Goal: Information Seeking & Learning: Learn about a topic

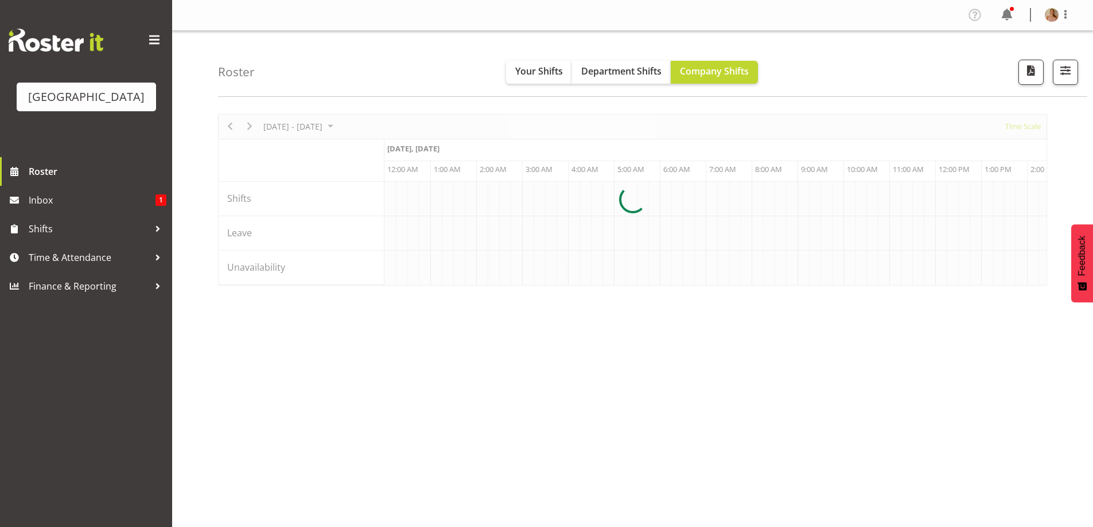
scroll to position [0, 1102]
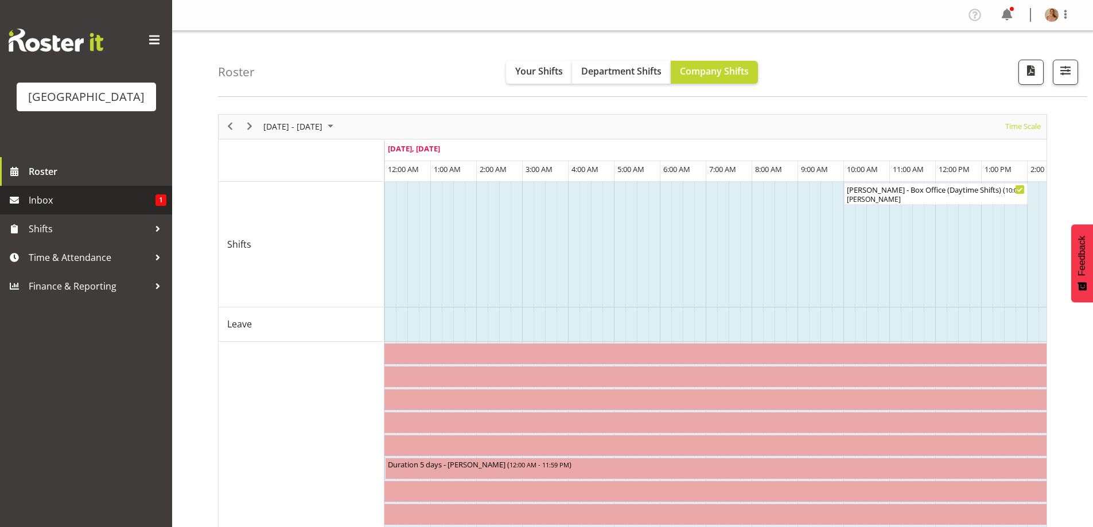
click at [100, 208] on link "Inbox 1" at bounding box center [86, 200] width 172 height 29
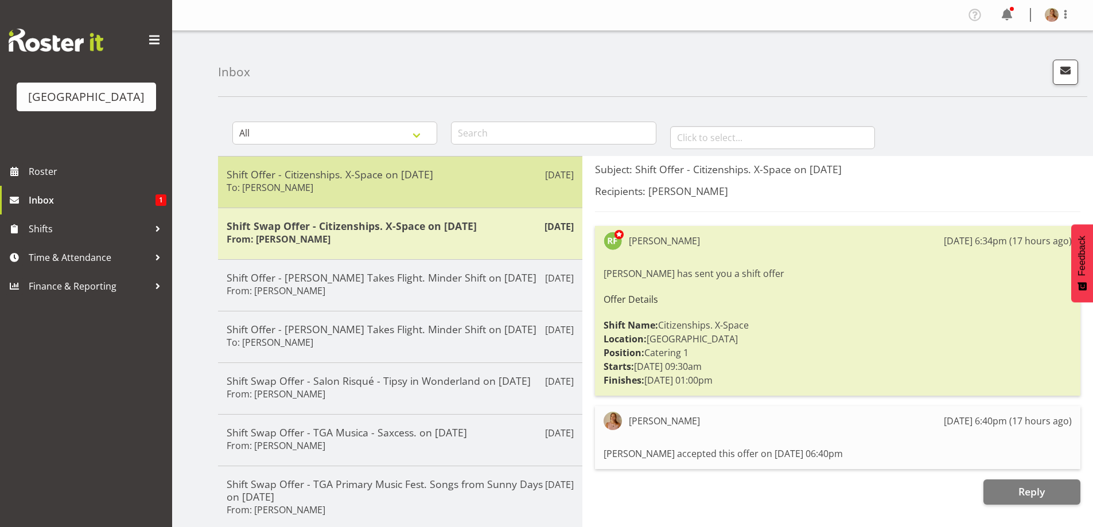
click at [336, 191] on div "Shift Offer - Citizenships. X-Space on 03/09/25 To: Richard Freeman" at bounding box center [400, 182] width 347 height 28
click at [296, 199] on div "Aug 18th Shift Offer - Citizenships. X-Space on 03/09/25 To: Richard Freeman" at bounding box center [400, 182] width 364 height 52
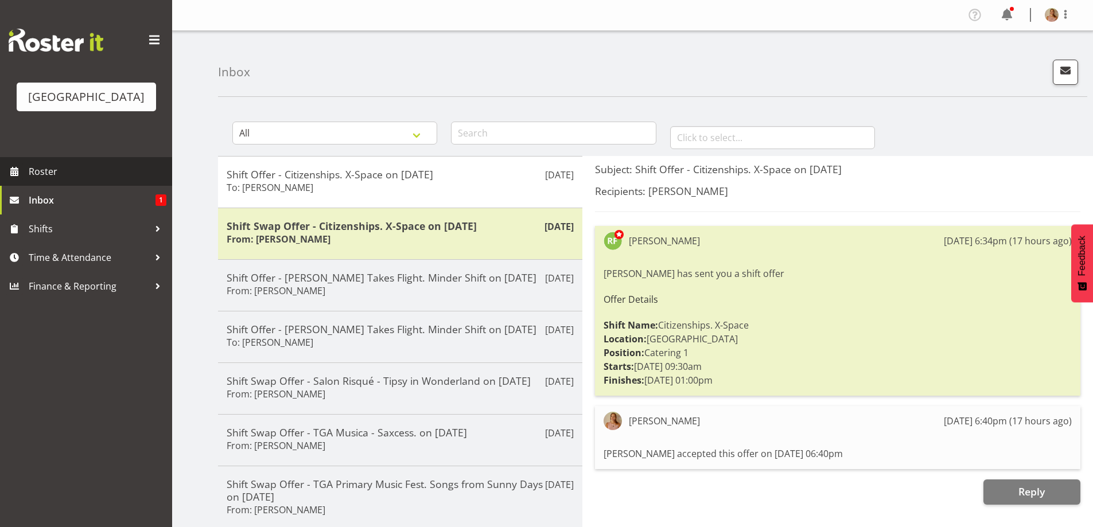
click at [81, 180] on span "Roster" at bounding box center [98, 171] width 138 height 17
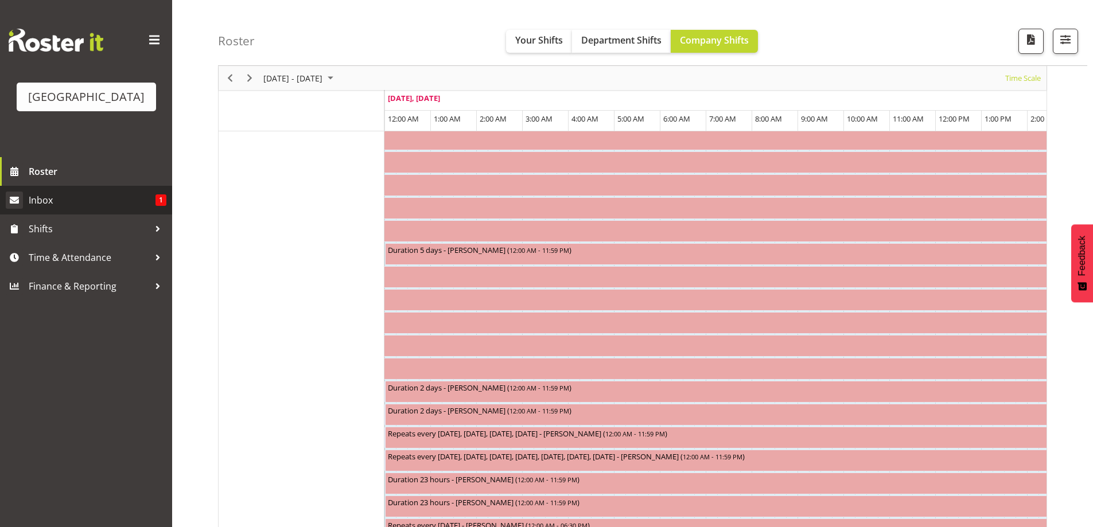
scroll to position [230, 0]
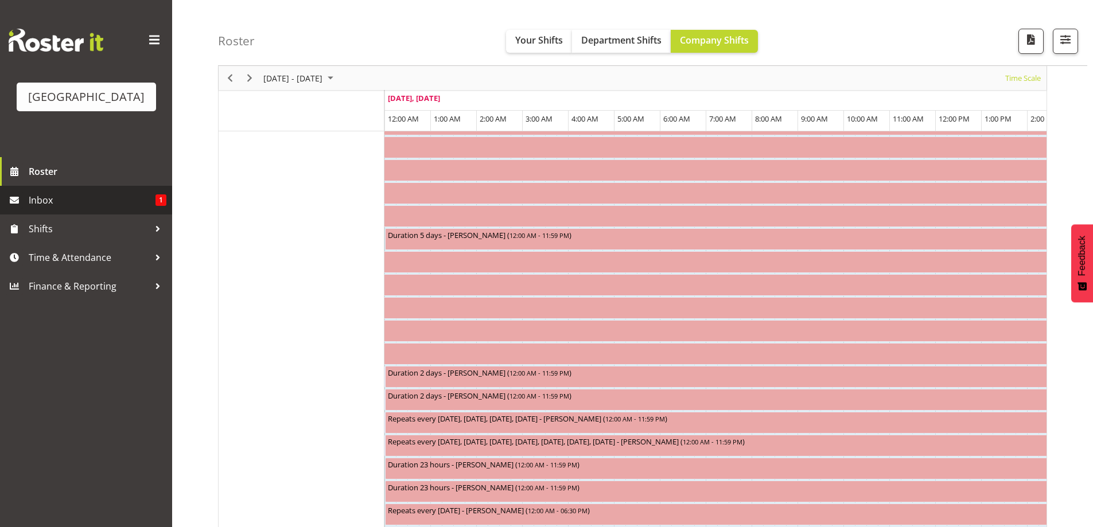
click at [60, 209] on span "Inbox" at bounding box center [92, 200] width 127 height 17
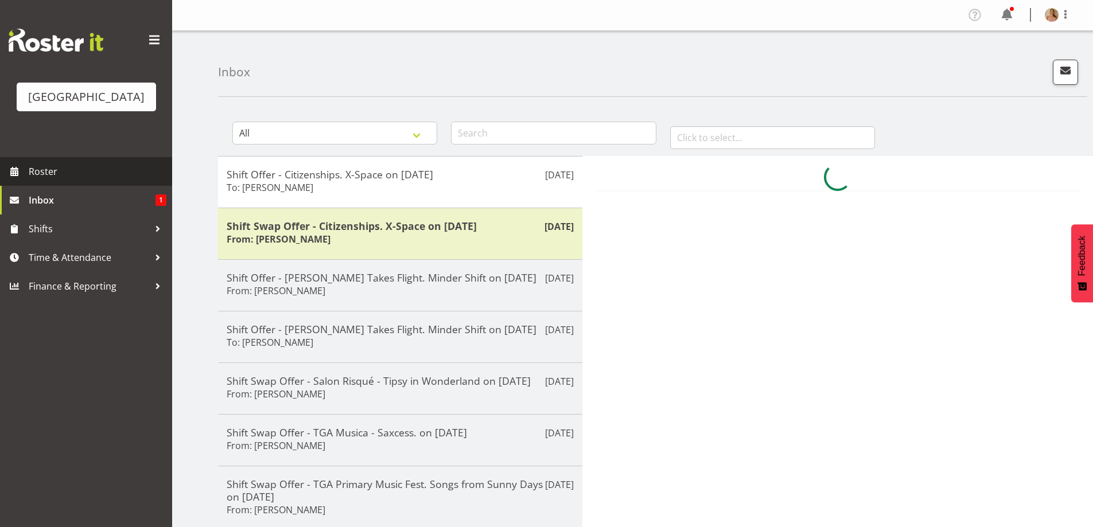
click at [60, 180] on span "Roster" at bounding box center [98, 171] width 138 height 17
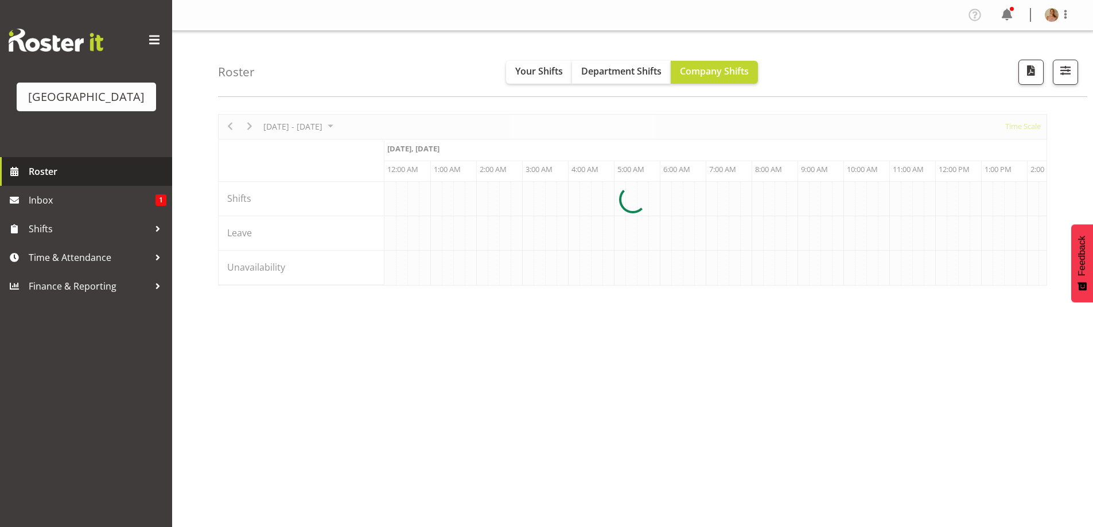
scroll to position [0, 1102]
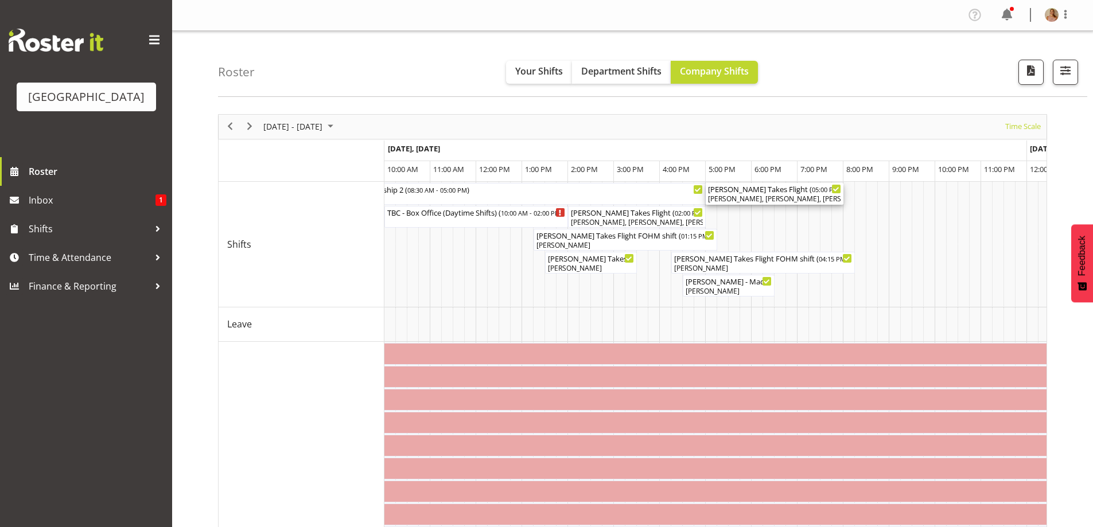
click at [751, 197] on div "[PERSON_NAME], [PERSON_NAME], [PERSON_NAME], [PERSON_NAME], [PERSON_NAME], [PER…" at bounding box center [774, 199] width 133 height 10
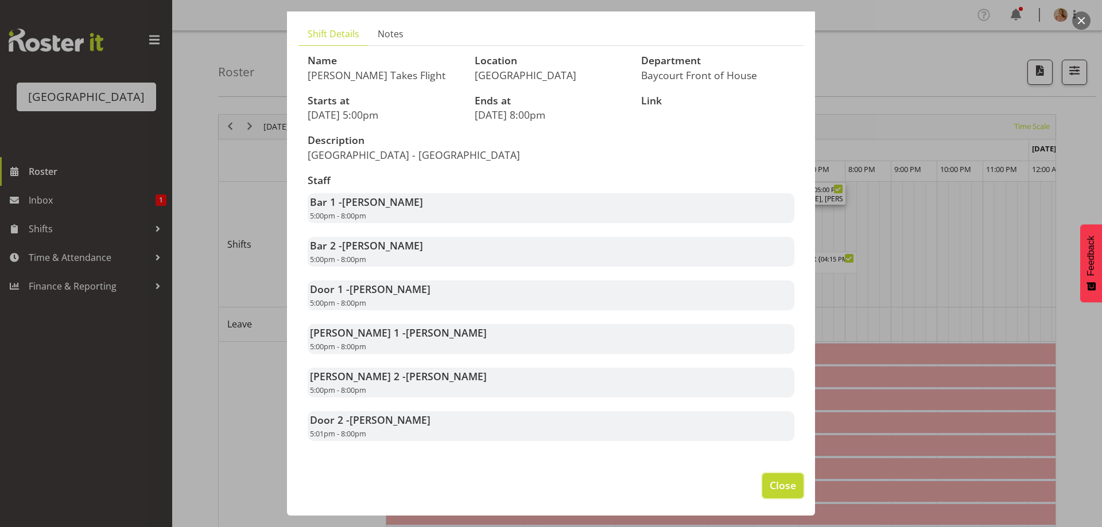
click at [783, 481] on span "Close" at bounding box center [782, 485] width 26 height 15
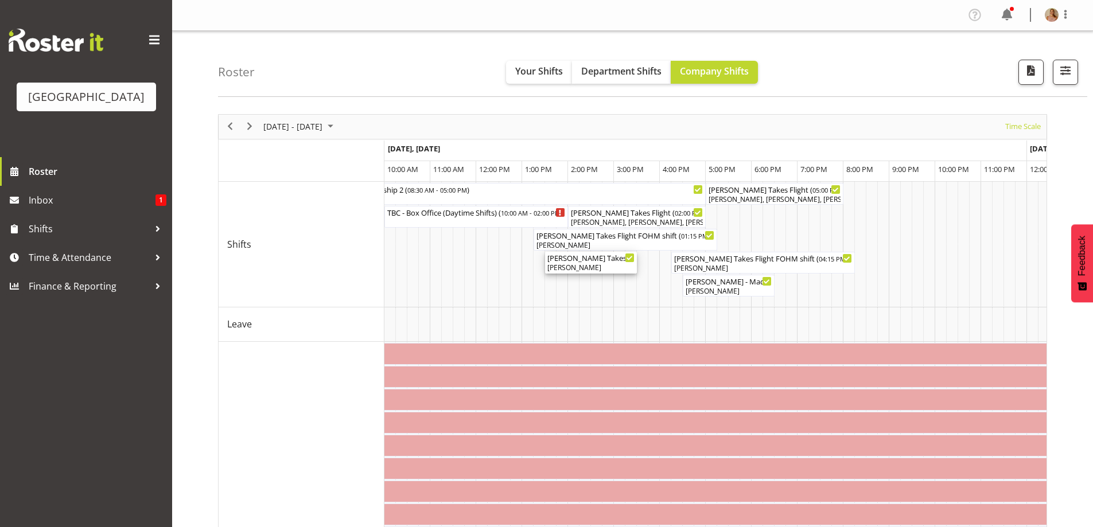
click at [596, 264] on div "[PERSON_NAME]" at bounding box center [590, 268] width 87 height 10
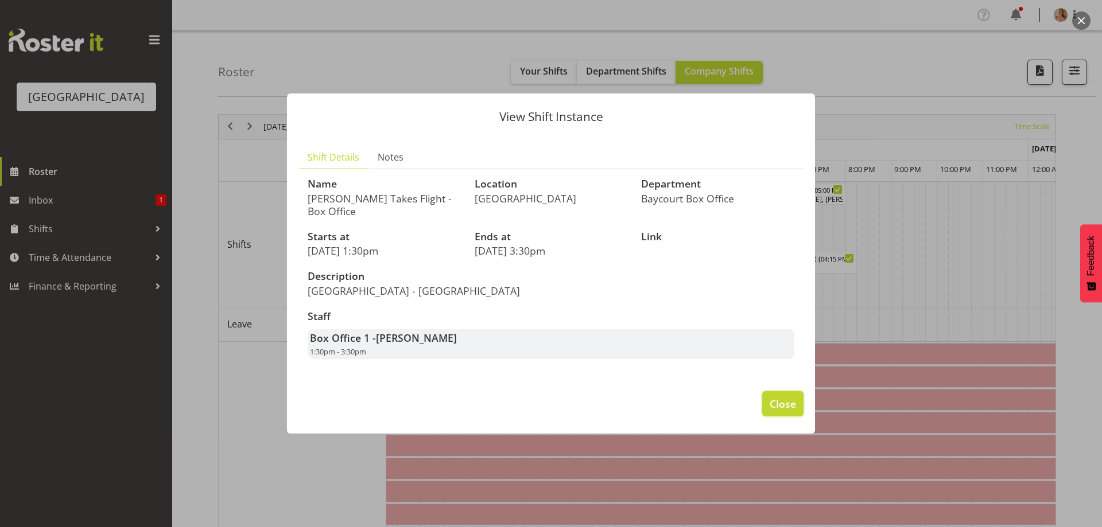
click at [781, 395] on button "Close" at bounding box center [782, 403] width 41 height 25
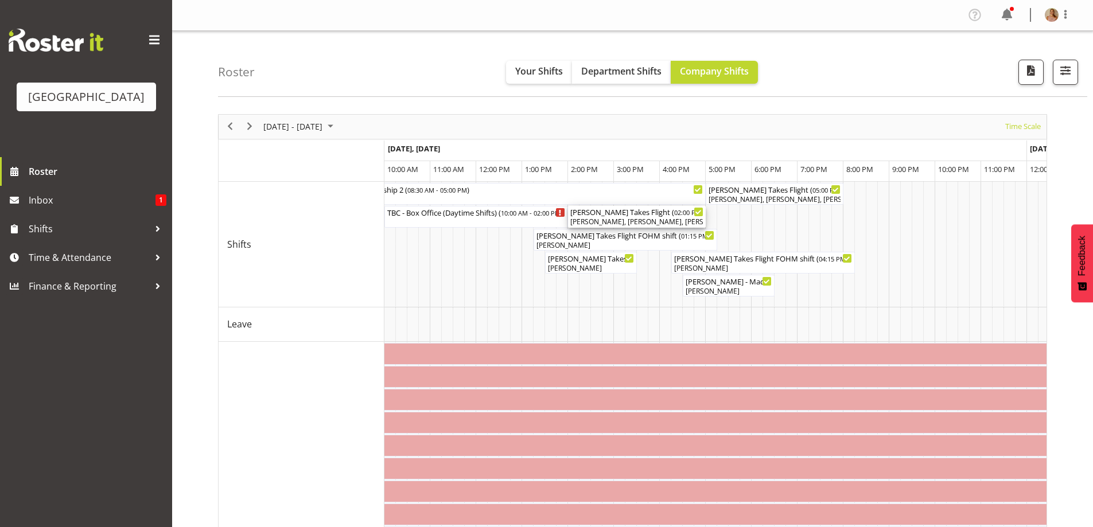
click at [679, 218] on div "[PERSON_NAME], [PERSON_NAME], [PERSON_NAME], [PERSON_NAME], [PERSON_NAME], [PER…" at bounding box center [636, 222] width 133 height 10
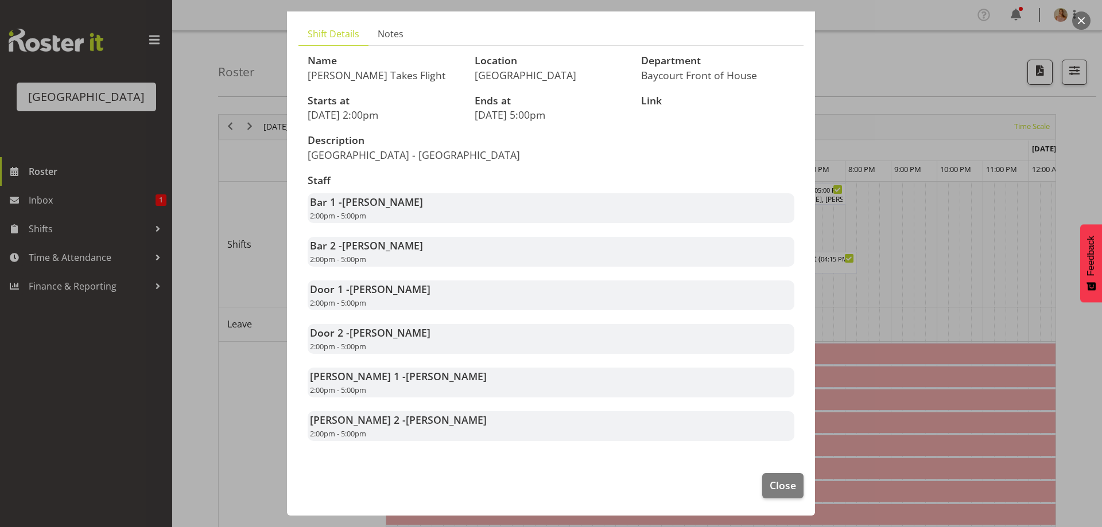
click at [774, 472] on footer "Close" at bounding box center [551, 489] width 528 height 54
click at [775, 481] on span "Close" at bounding box center [782, 485] width 26 height 15
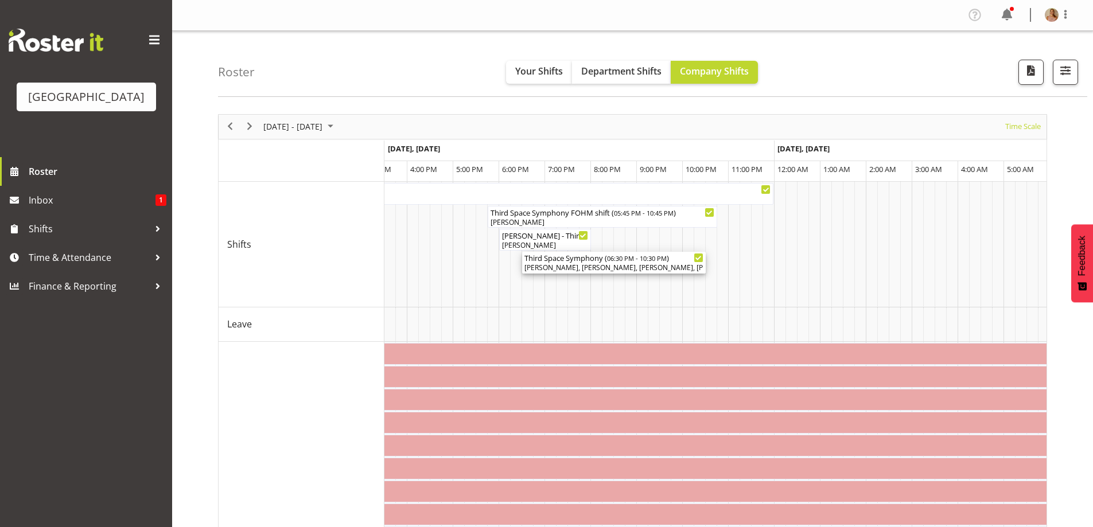
click at [628, 265] on div "[PERSON_NAME], [PERSON_NAME], [PERSON_NAME], [PERSON_NAME], [PERSON_NAME], [PER…" at bounding box center [613, 268] width 179 height 10
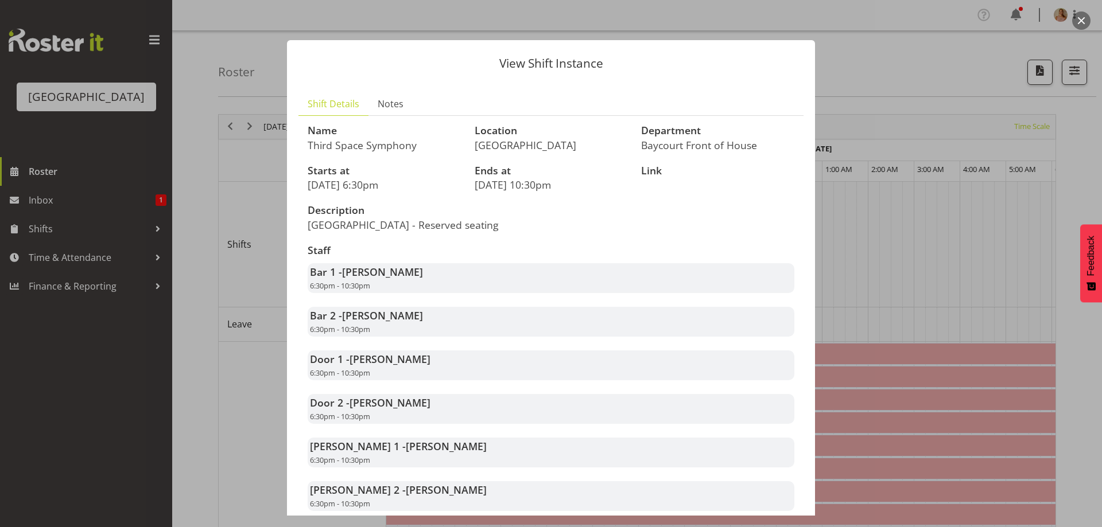
click at [1080, 21] on button "button" at bounding box center [1081, 20] width 18 height 18
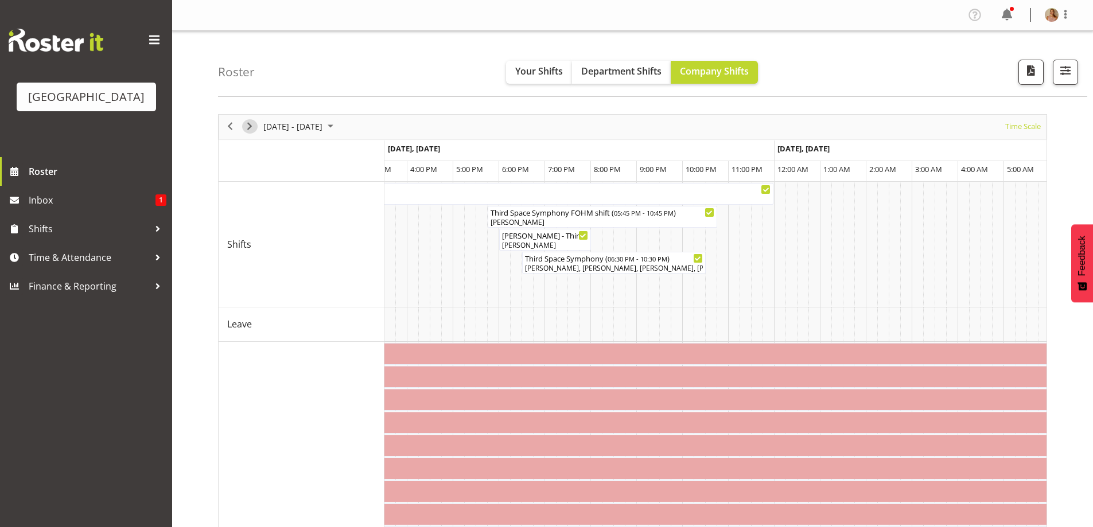
click at [250, 119] on span "Next" at bounding box center [250, 126] width 14 height 14
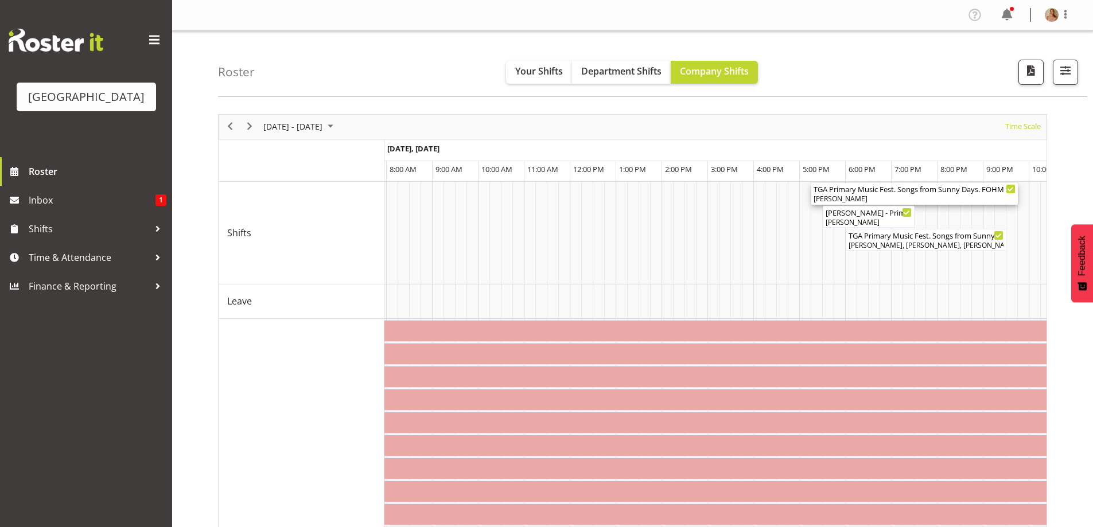
click at [870, 191] on div "TGA Primary Music Fest. Songs from Sunny Days. FOHM Shift ( 05:15 PM - 09:45 PM…" at bounding box center [915, 188] width 202 height 11
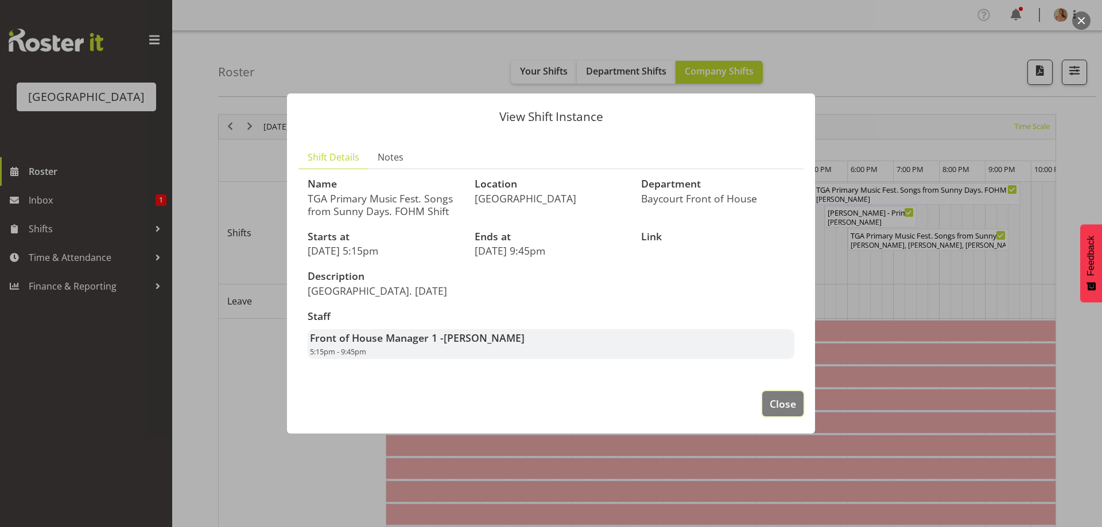
click at [802, 411] on button "Close" at bounding box center [782, 403] width 41 height 25
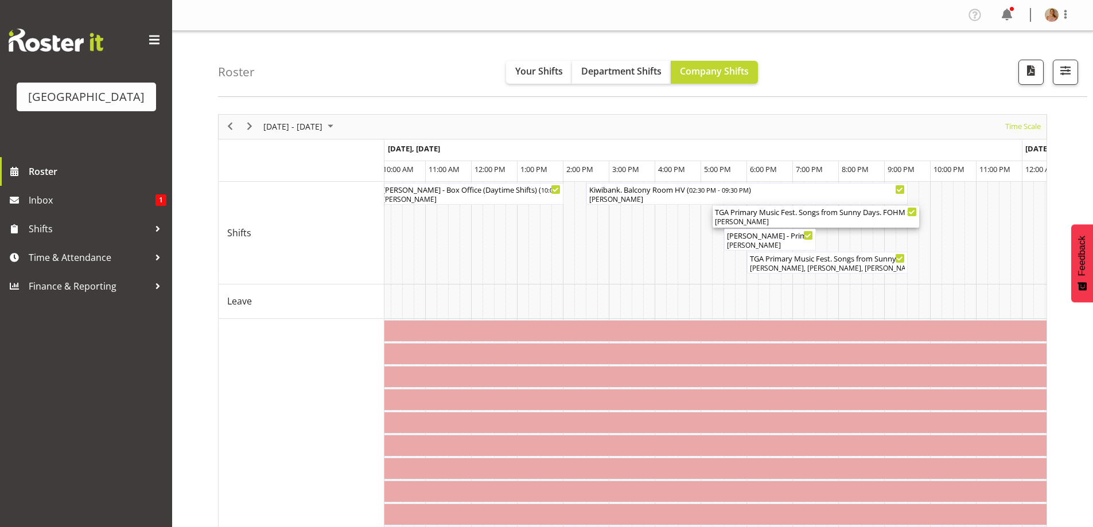
click at [869, 215] on div "TGA Primary Music Fest. Songs from Sunny Days. FOHM Shift ( 05:15 PM - 09:45 PM…" at bounding box center [816, 211] width 202 height 11
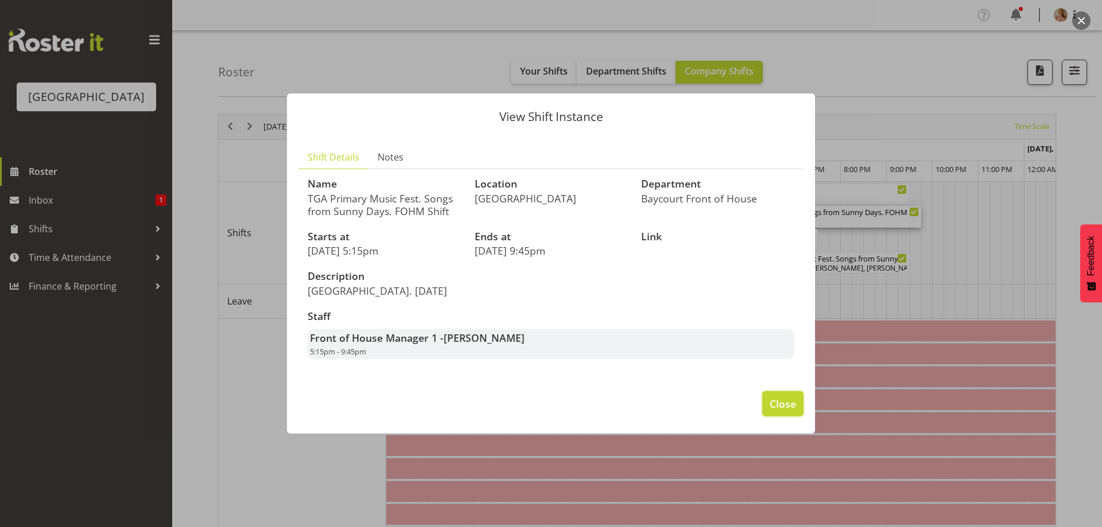
click at [789, 407] on span "Close" at bounding box center [782, 403] width 26 height 15
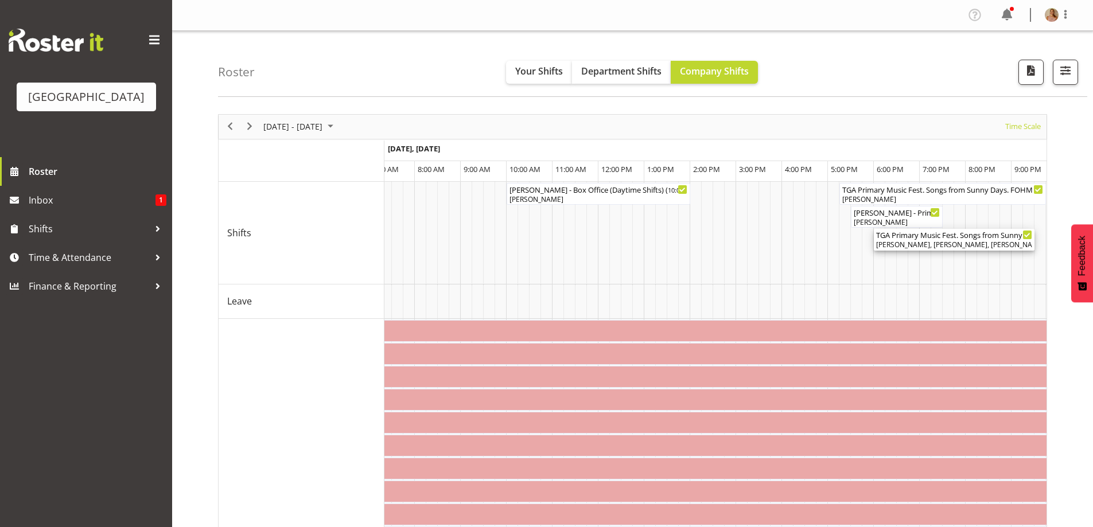
click at [966, 240] on div "[PERSON_NAME], [PERSON_NAME], [PERSON_NAME], [PERSON_NAME], [PERSON_NAME], [PER…" at bounding box center [954, 245] width 156 height 10
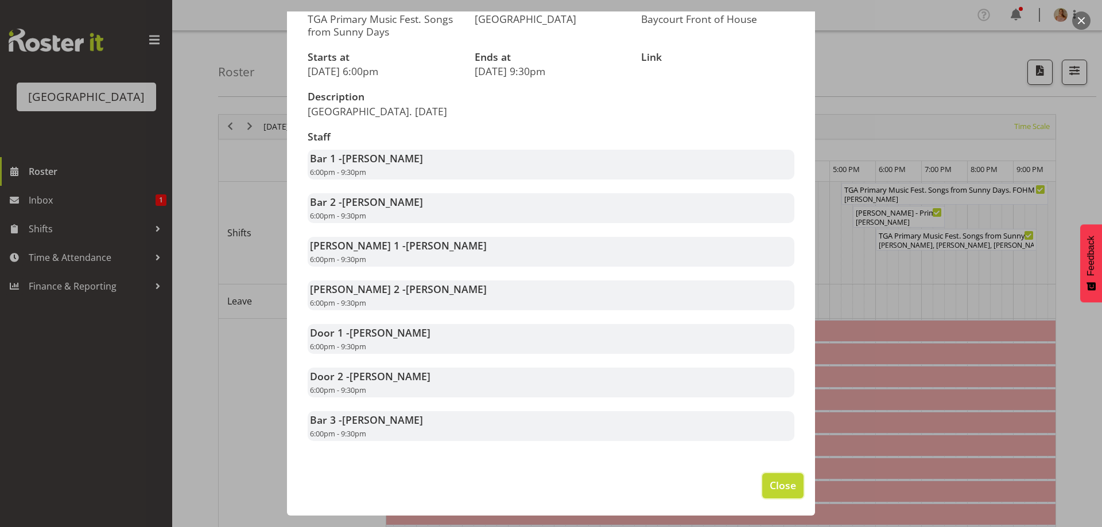
click at [780, 487] on span "Close" at bounding box center [782, 485] width 26 height 15
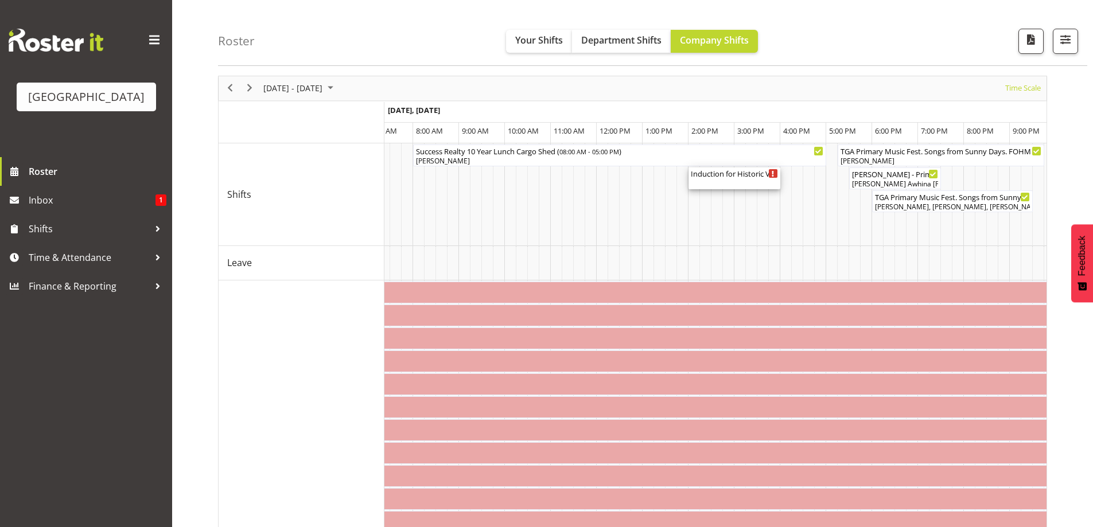
click at [742, 175] on div "Induction for Historic Village ( 02:00 PM - 04:00 PM )" at bounding box center [734, 173] width 87 height 11
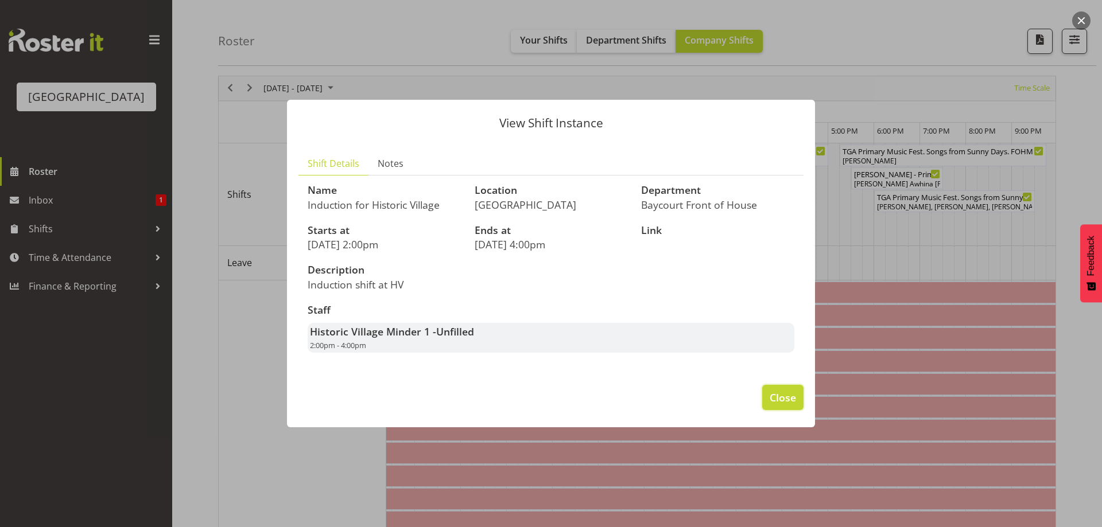
click at [778, 403] on span "Close" at bounding box center [782, 397] width 26 height 15
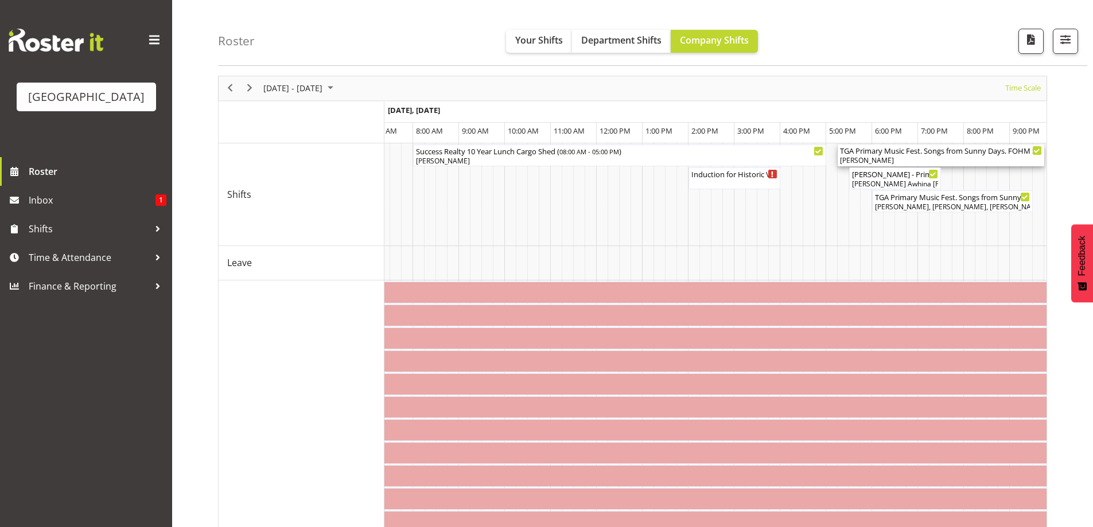
click at [907, 158] on div "[PERSON_NAME]" at bounding box center [941, 160] width 202 height 10
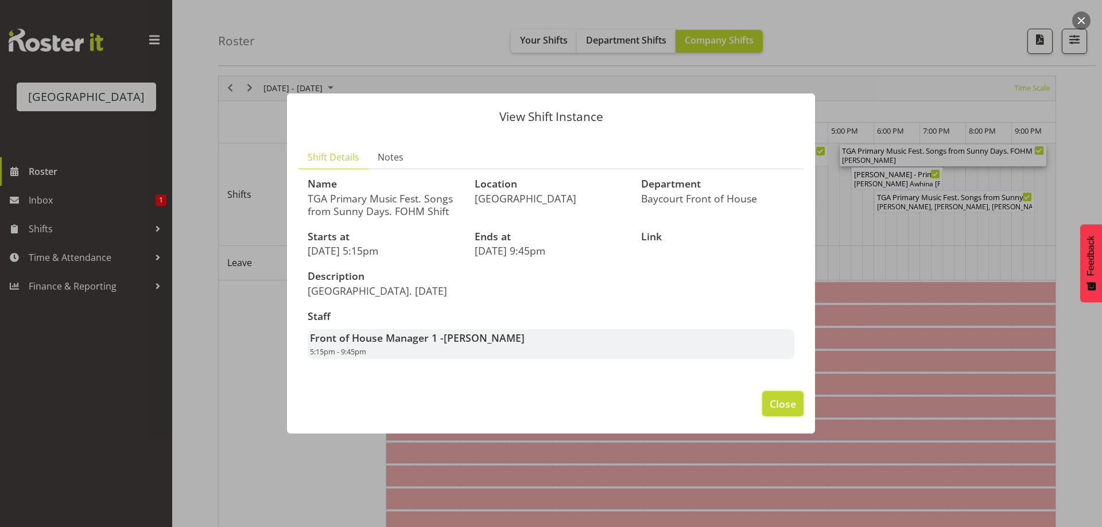
click at [790, 412] on button "Close" at bounding box center [782, 403] width 41 height 25
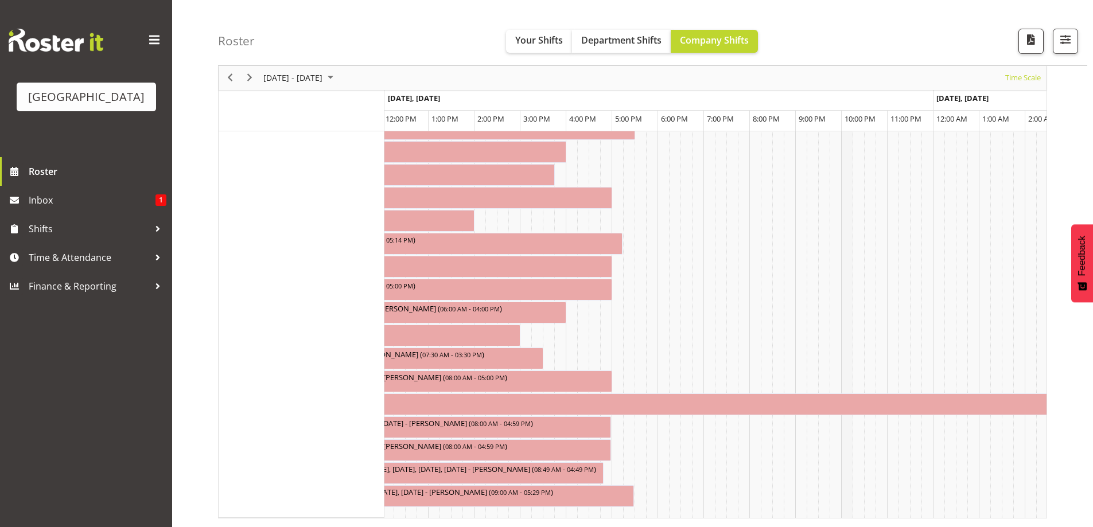
drag, startPoint x: 838, startPoint y: 507, endPoint x: 843, endPoint y: 512, distance: 7.3
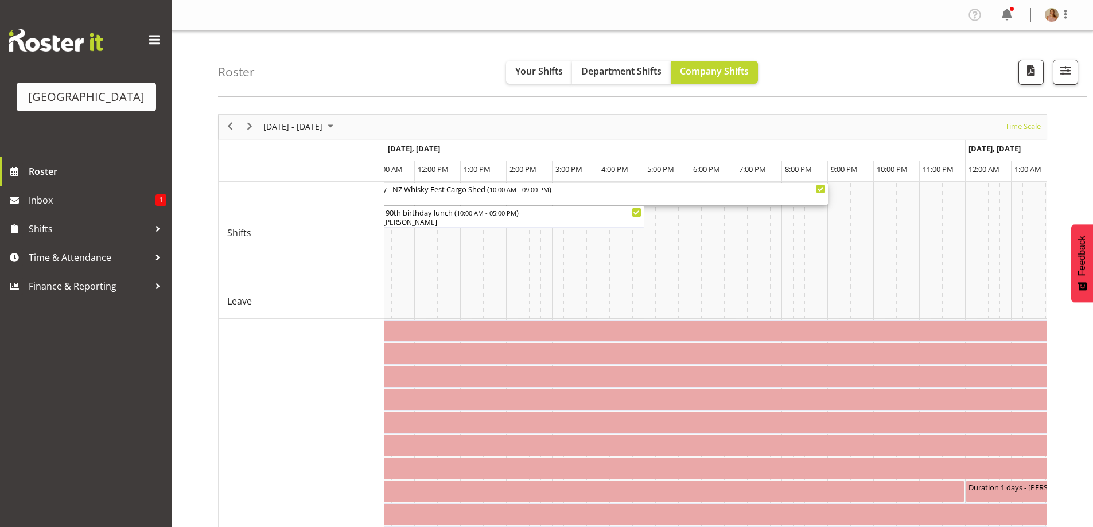
click at [497, 188] on span "10:00 AM - 09:00 PM" at bounding box center [519, 189] width 60 height 9
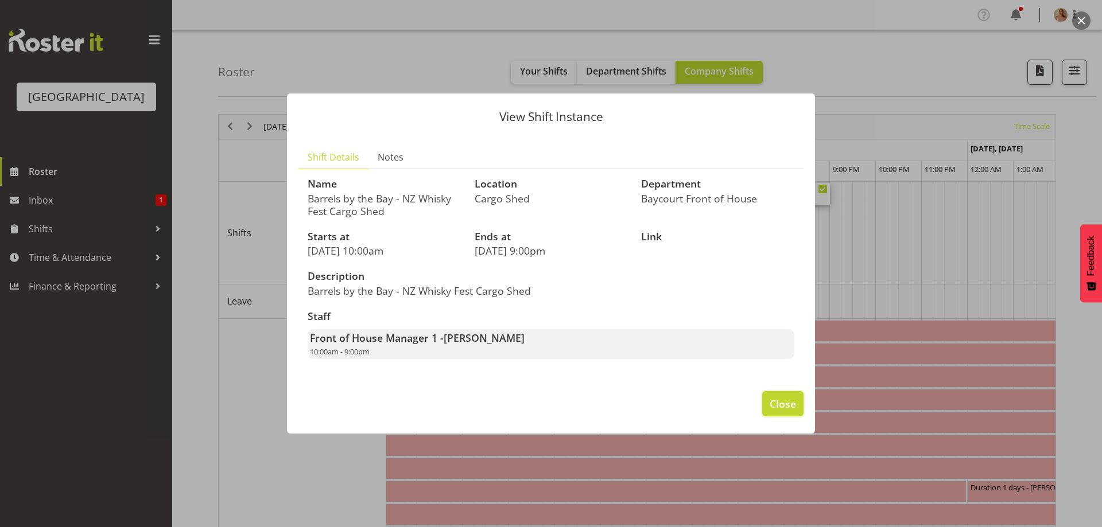
click at [784, 404] on span "Close" at bounding box center [782, 403] width 26 height 15
